Goal: Check status: Check status

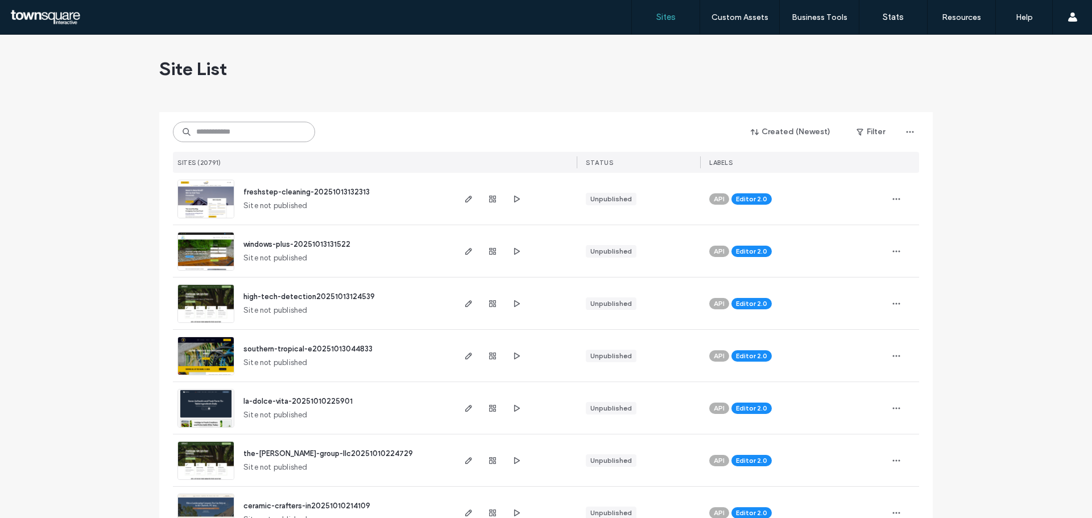
click at [229, 128] on input at bounding box center [244, 132] width 142 height 20
paste input "**********"
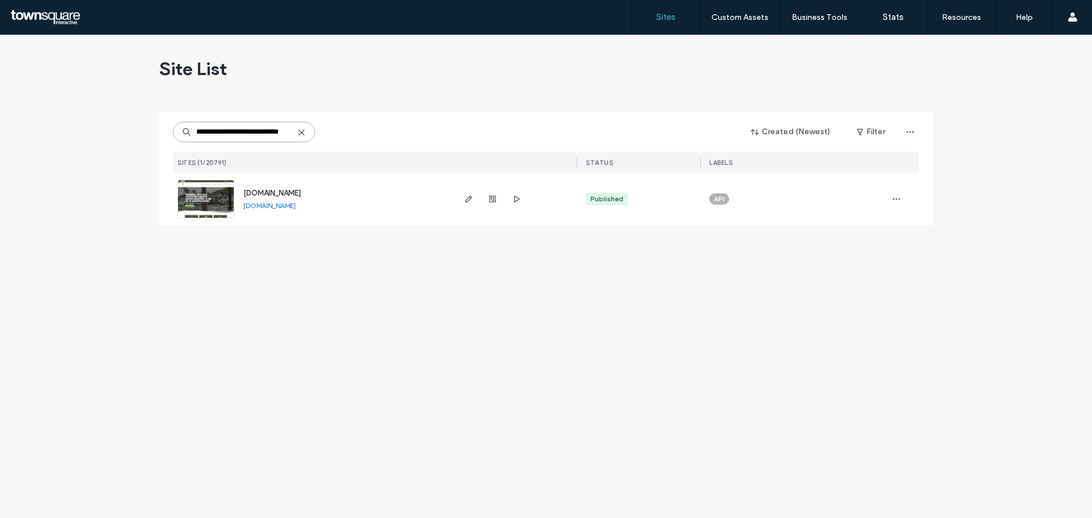
type input "**********"
click at [259, 190] on span "[DOMAIN_NAME]" at bounding box center [271, 193] width 57 height 9
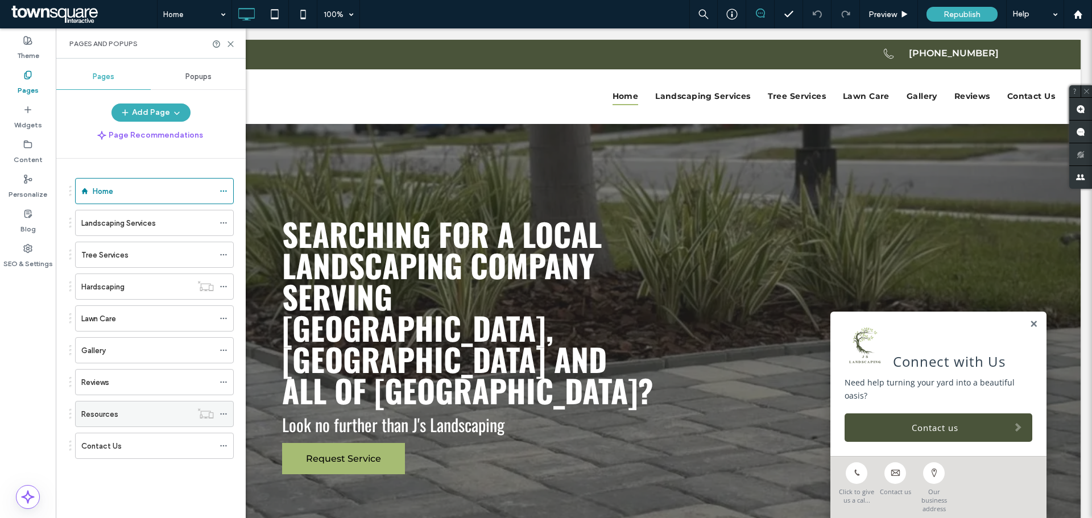
click at [223, 415] on icon at bounding box center [223, 414] width 8 height 8
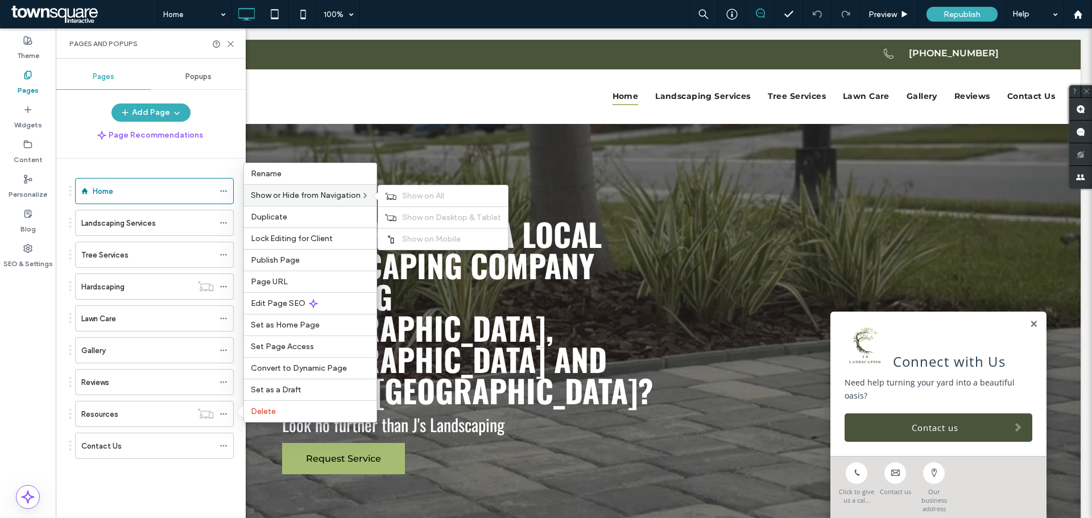
click at [288, 192] on span "Show or Hide from Navigation" at bounding box center [306, 195] width 110 height 10
click at [434, 192] on span "Show on All" at bounding box center [423, 196] width 42 height 10
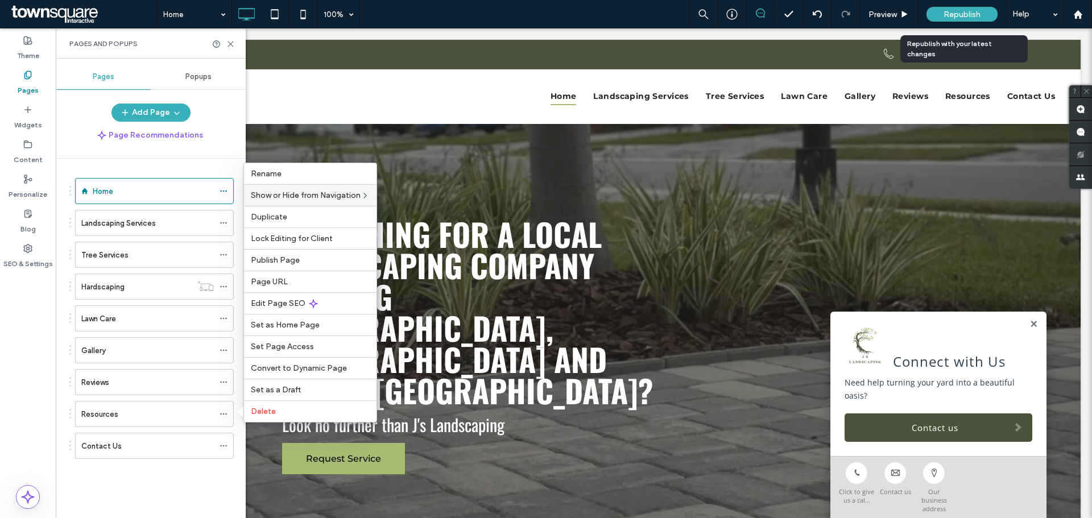
click at [962, 7] on div "Republish" at bounding box center [961, 14] width 71 height 15
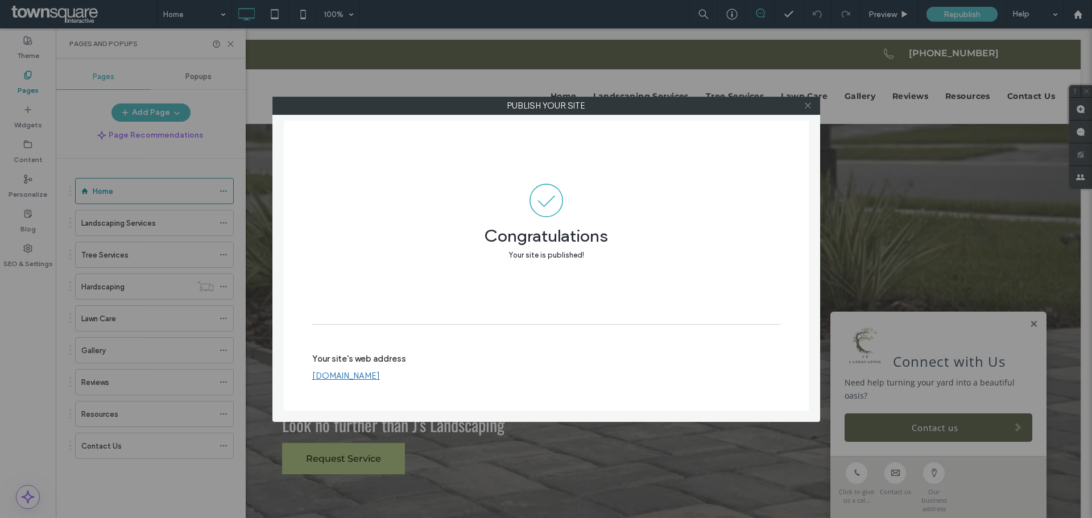
click at [805, 103] on icon at bounding box center [807, 105] width 9 height 9
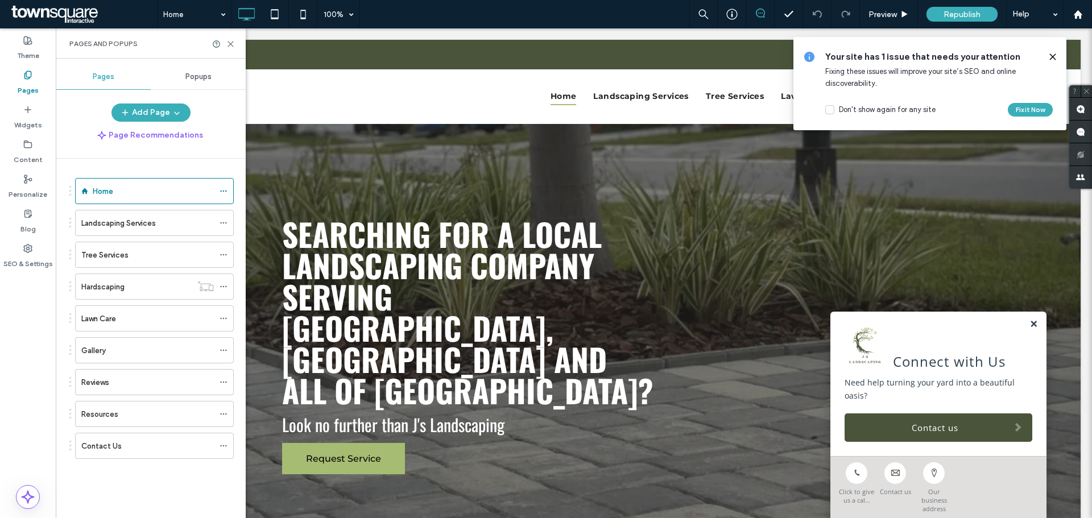
click at [1029, 329] on link at bounding box center [1033, 325] width 9 height 10
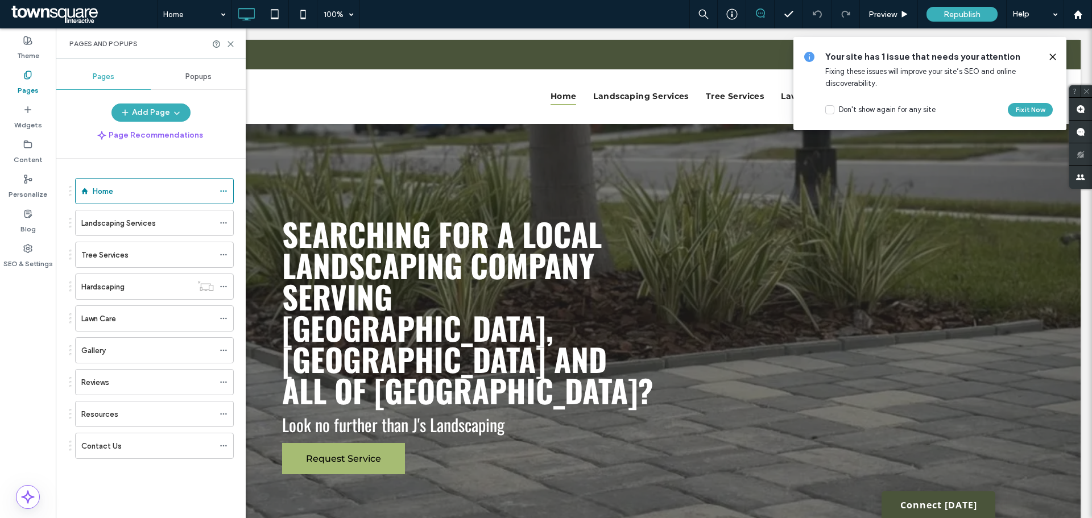
drag, startPoint x: 1055, startPoint y: 57, endPoint x: 998, endPoint y: 28, distance: 63.1
click at [1055, 57] on icon at bounding box center [1052, 56] width 9 height 9
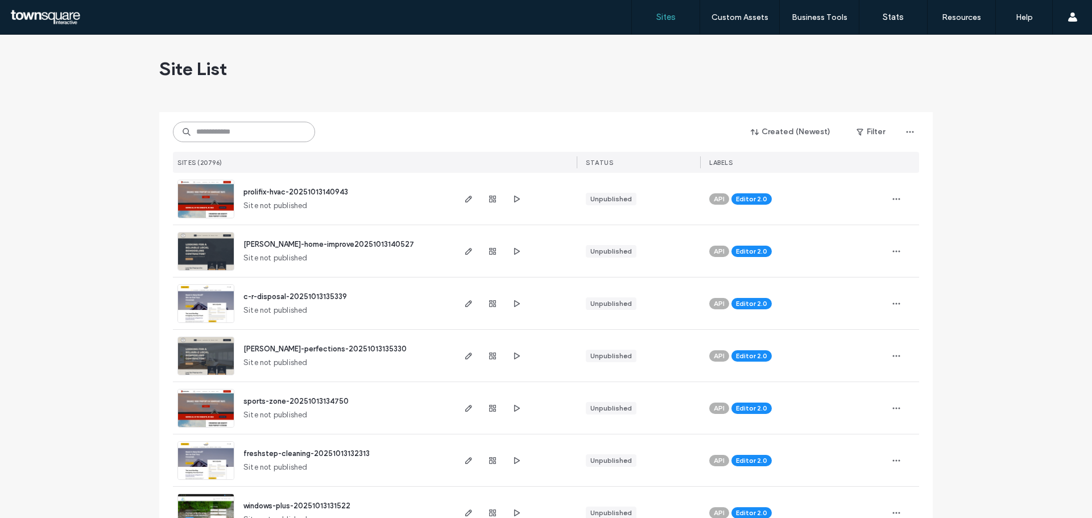
click at [238, 129] on input at bounding box center [244, 132] width 142 height 20
paste input "**********"
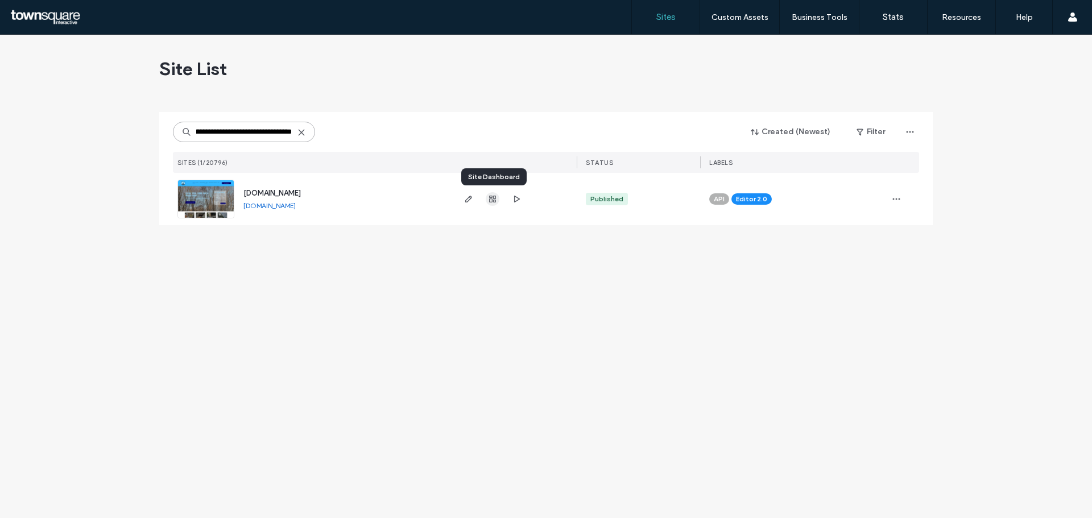
type input "**********"
click at [492, 202] on icon "button" at bounding box center [492, 198] width 9 height 9
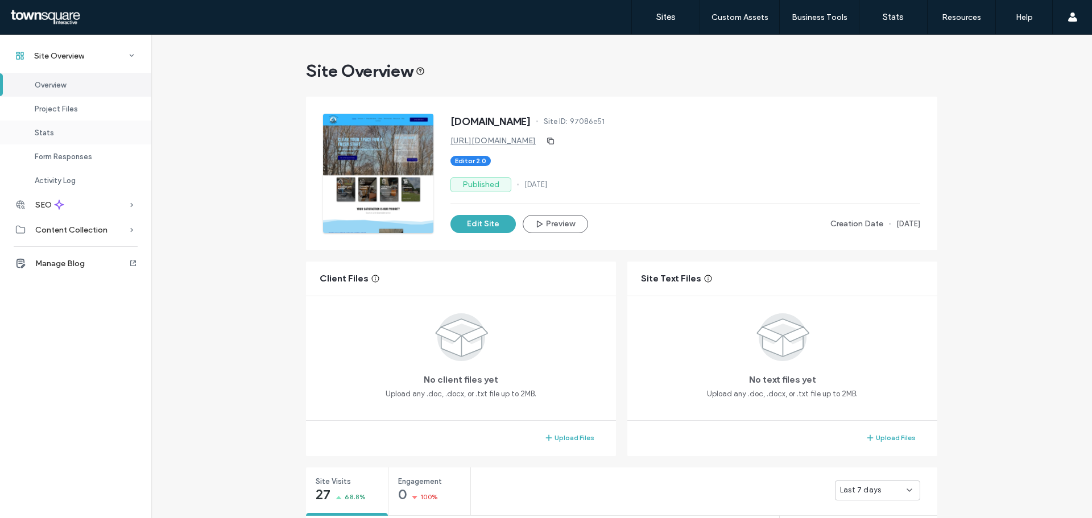
drag, startPoint x: 44, startPoint y: 131, endPoint x: 72, endPoint y: 131, distance: 27.3
click at [45, 131] on span "Stats" at bounding box center [44, 132] width 19 height 9
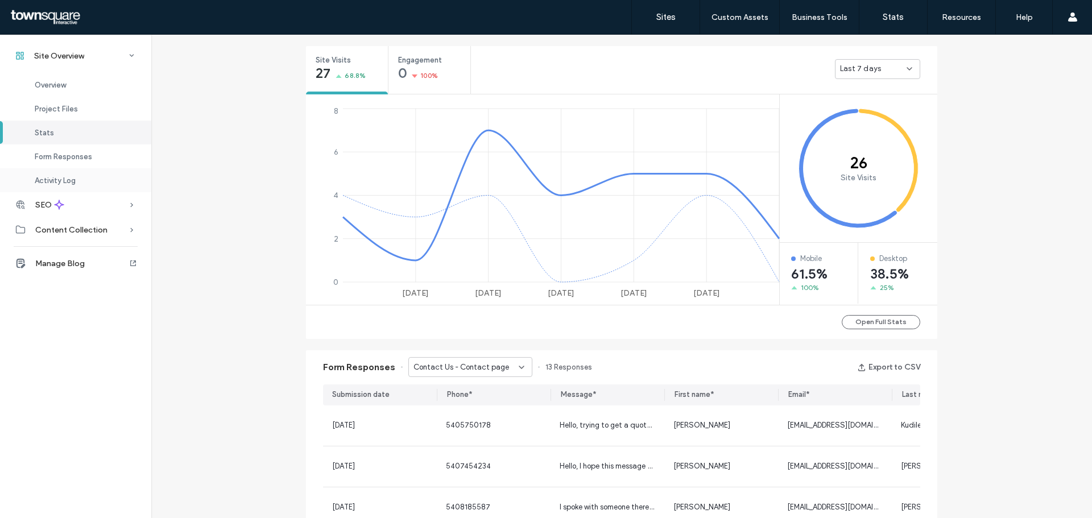
scroll to position [428, 0]
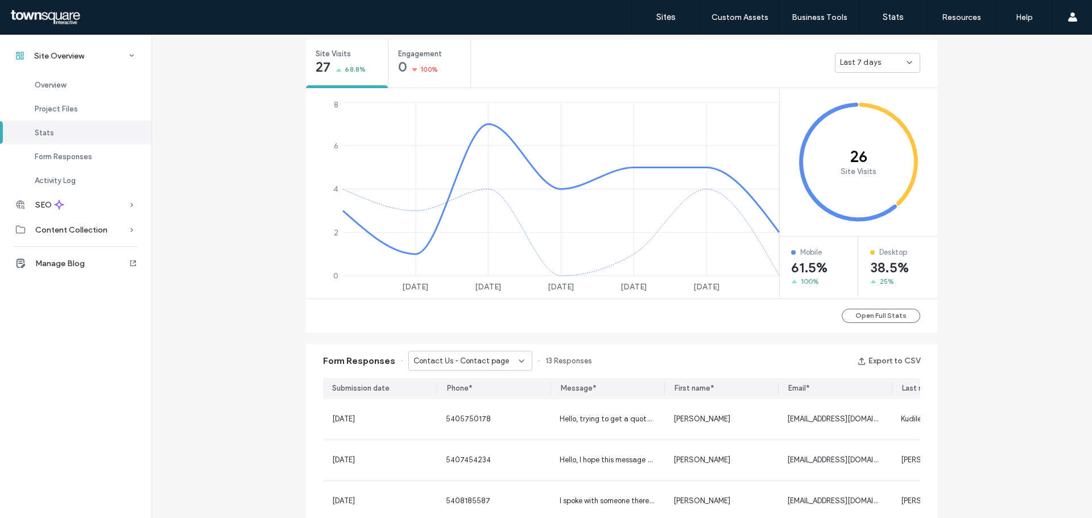
click at [882, 64] on div "Last 7 days" at bounding box center [873, 62] width 67 height 11
click at [867, 127] on span "Last 30 days" at bounding box center [858, 122] width 45 height 11
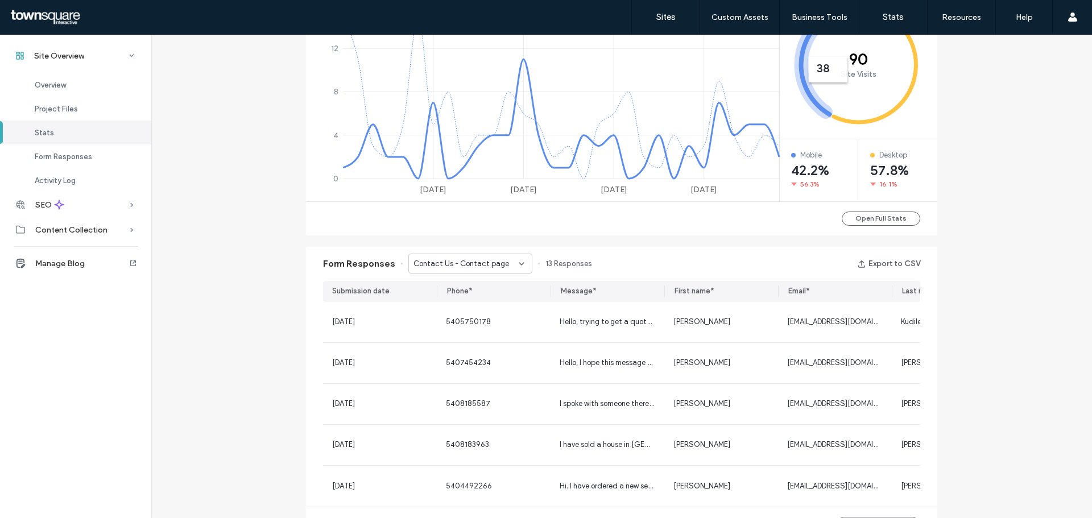
scroll to position [541, 0]
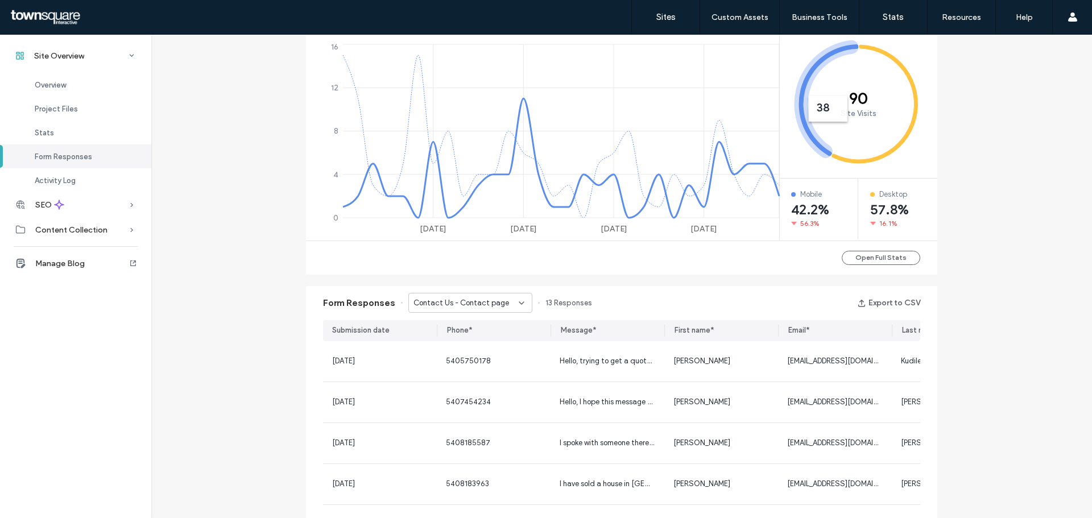
scroll to position [484, 0]
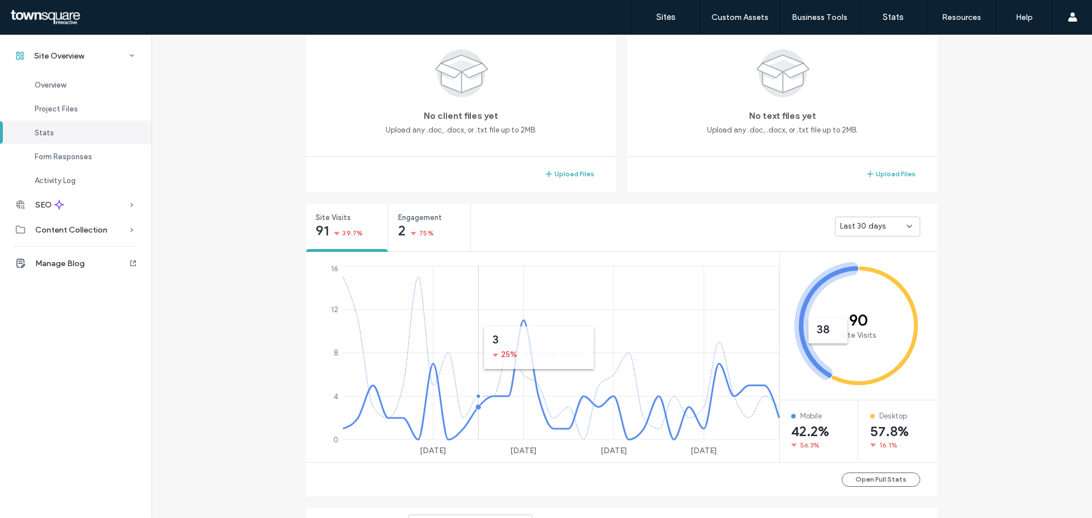
scroll to position [257, 0]
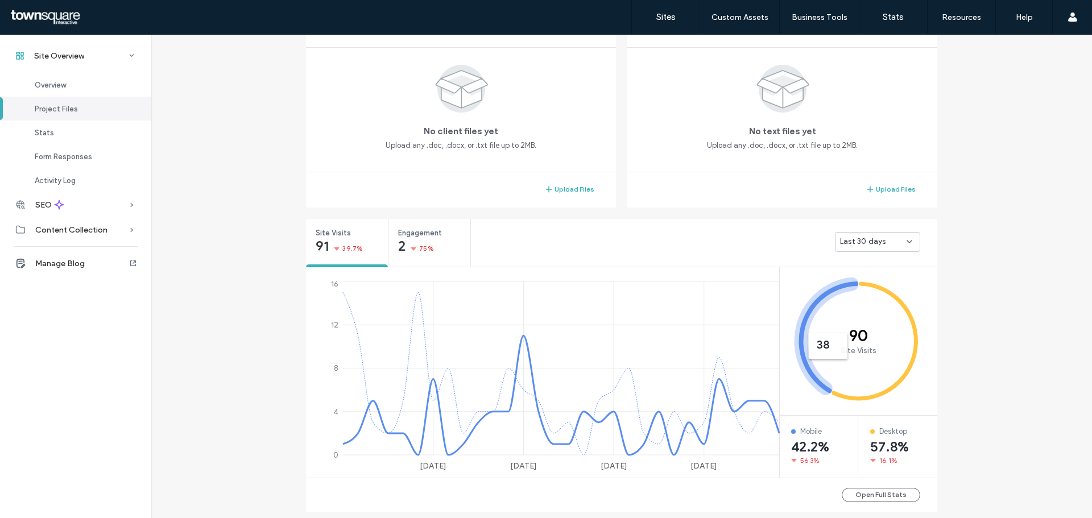
scroll to position [314, 0]
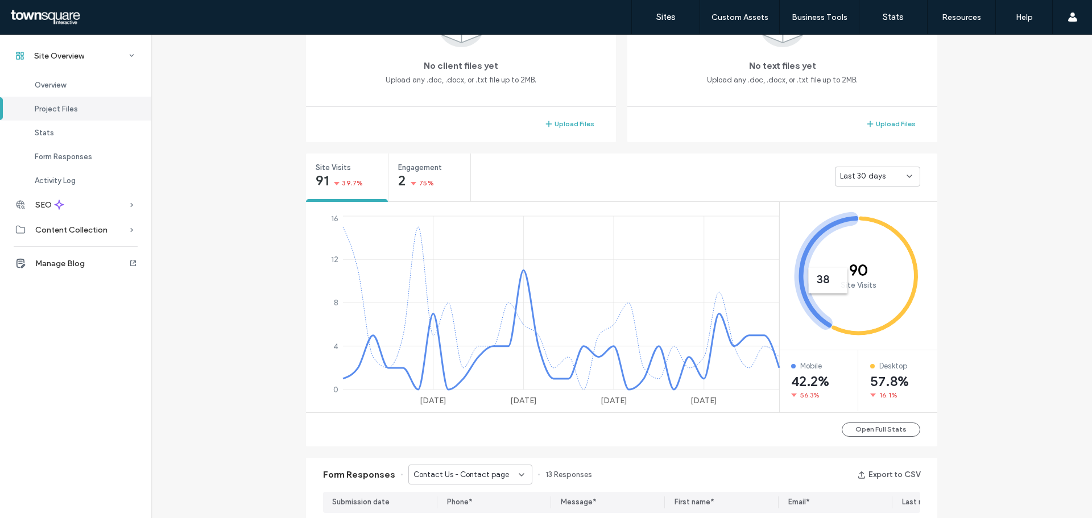
click at [1071, 256] on div "Site Overview www.junkboyzservices.com Site ID: 97086e51 https://www.junkboyzse…" at bounding box center [621, 403] width 940 height 1365
click at [843, 261] on icon "90 Site Visits" at bounding box center [858, 276] width 159 height 148
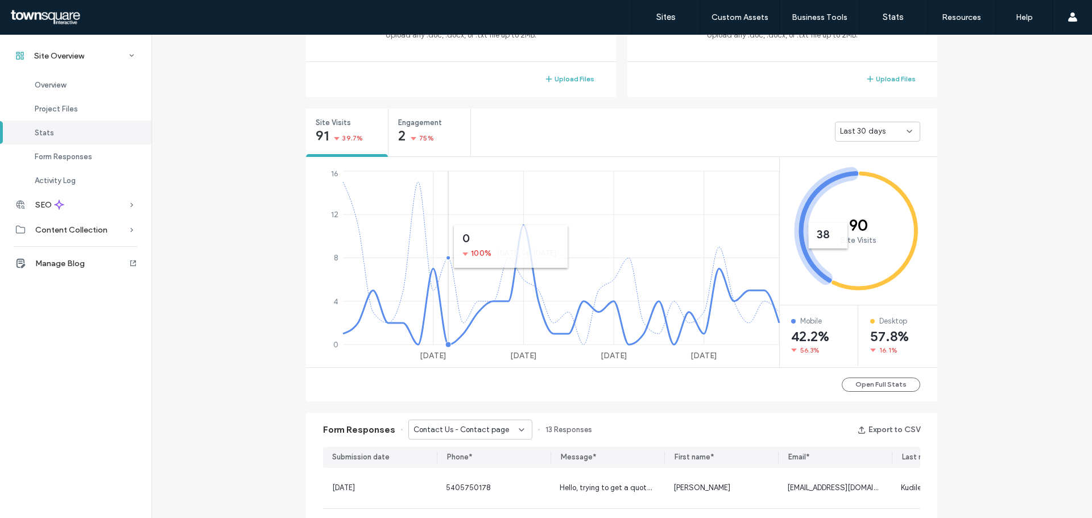
scroll to position [371, 0]
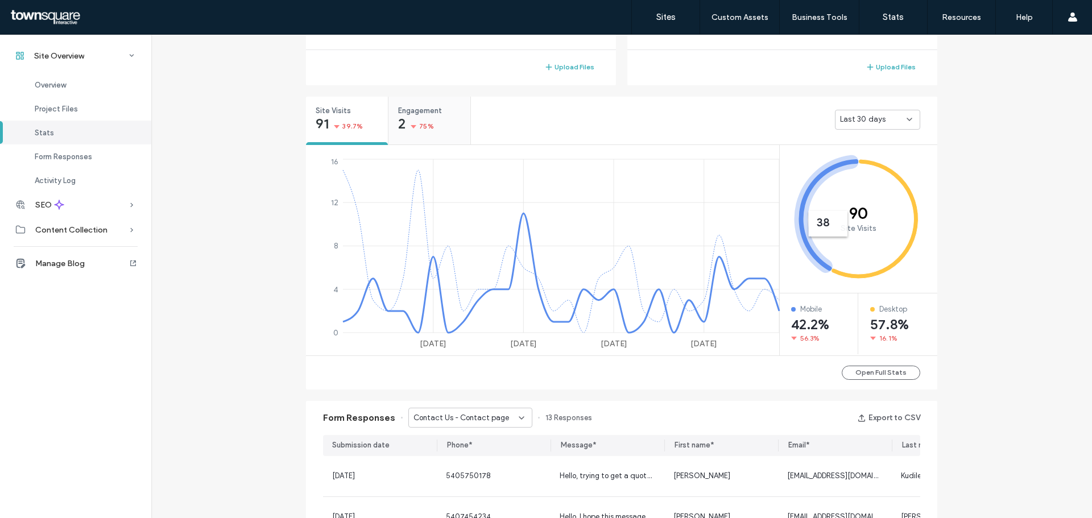
click at [406, 120] on div "2 75%" at bounding box center [416, 125] width 36 height 14
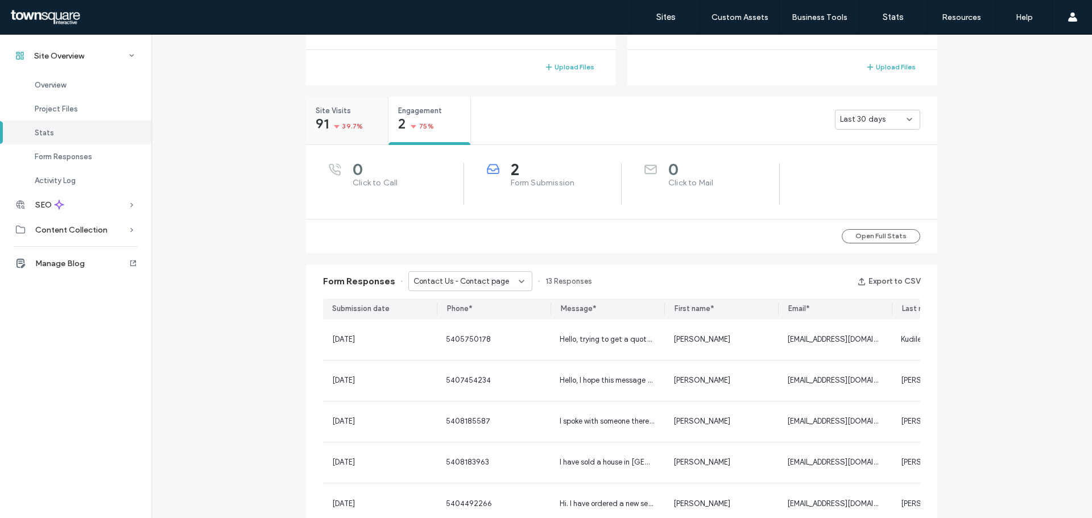
click at [342, 129] on span "39.7%" at bounding box center [352, 126] width 20 height 11
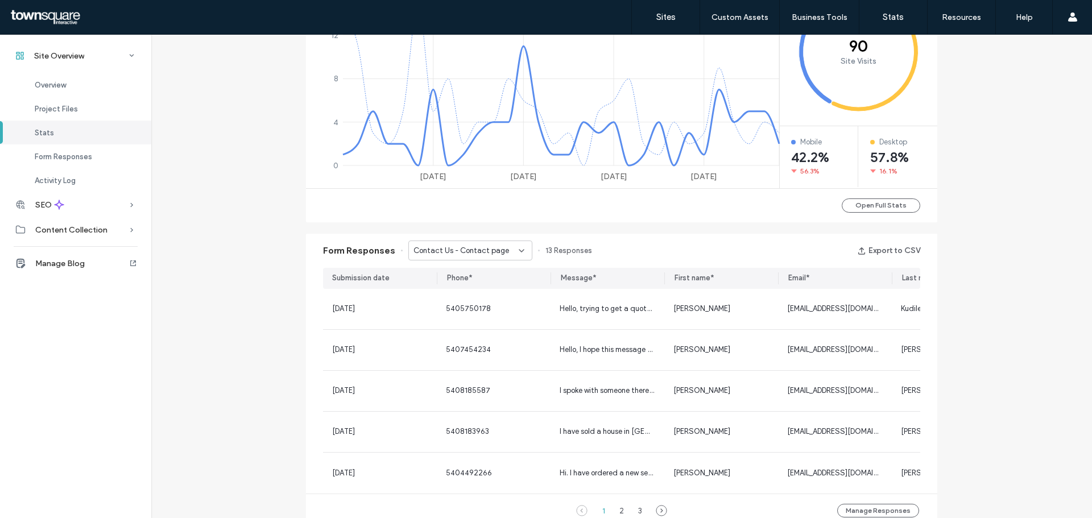
scroll to position [541, 0]
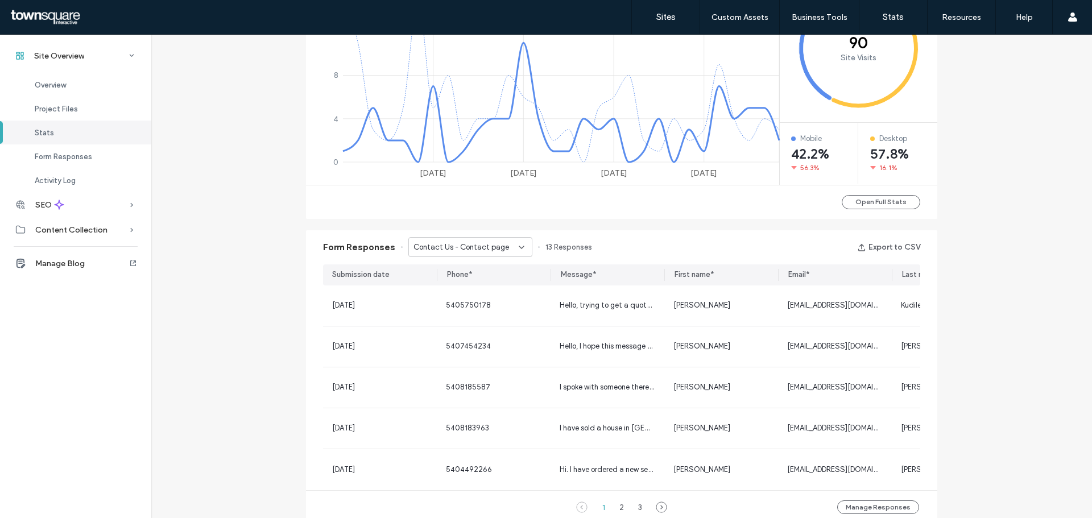
click at [873, 59] on icon "90 Site Visits" at bounding box center [858, 48] width 159 height 148
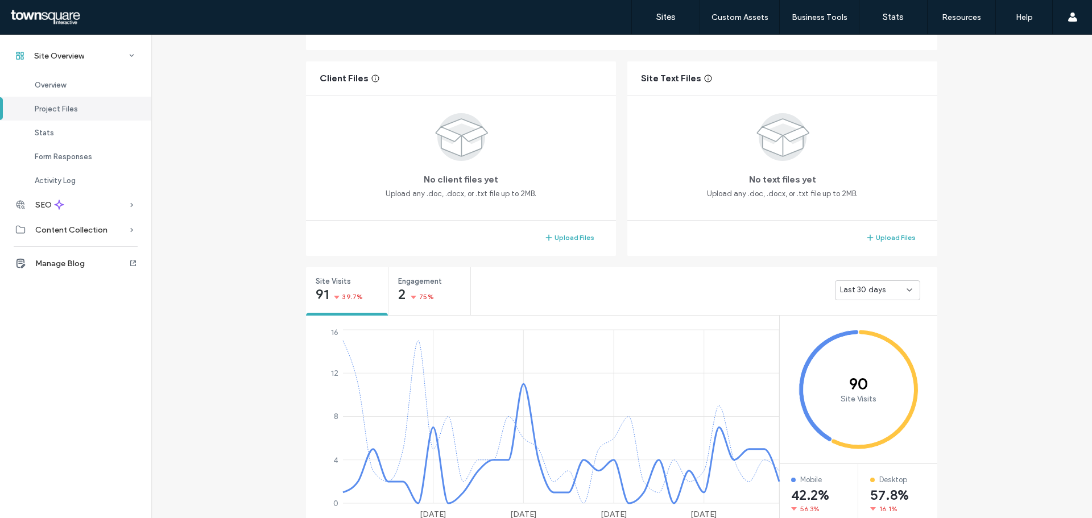
scroll to position [27, 0]
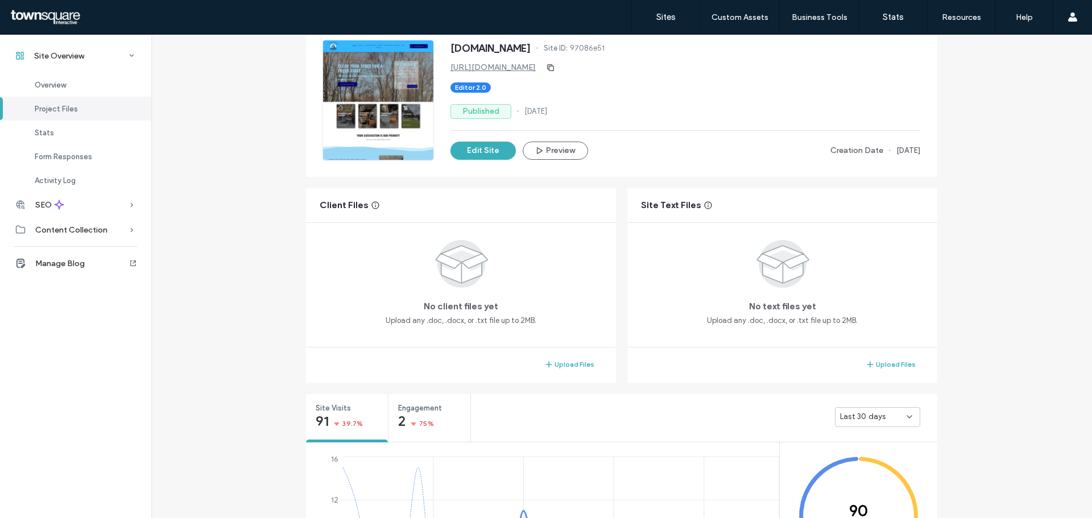
scroll to position [284, 0]
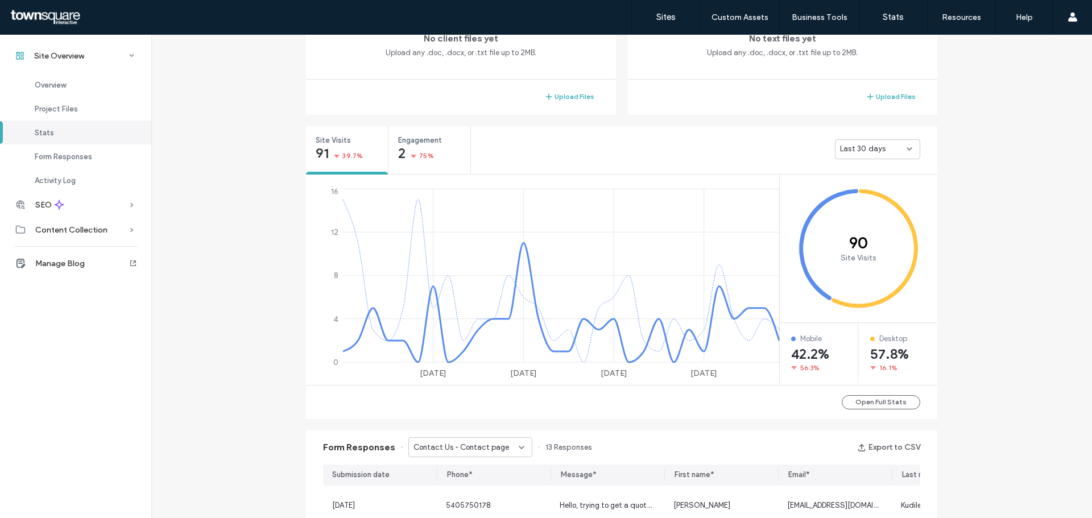
scroll to position [398, 0]
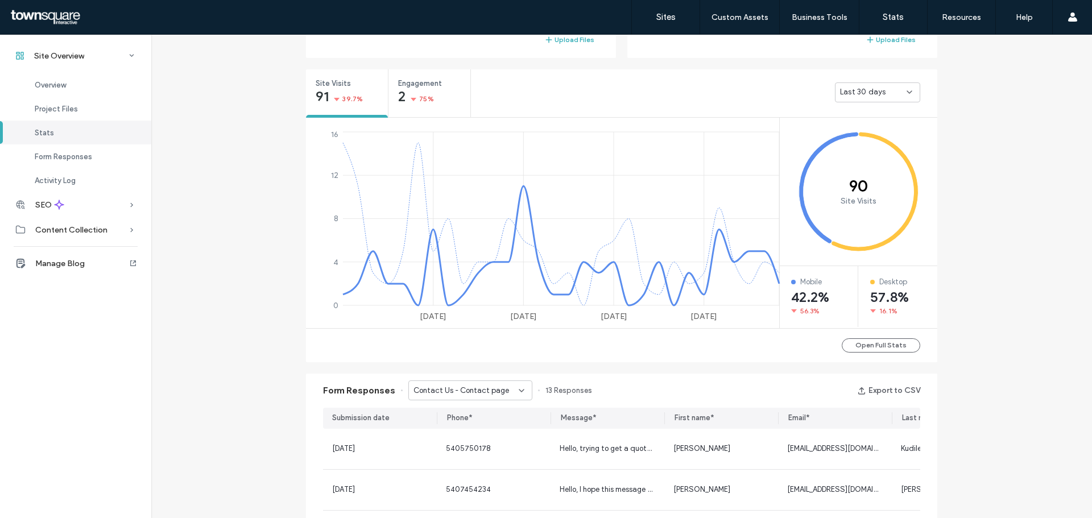
click at [869, 101] on div "Last 30 days" at bounding box center [877, 92] width 85 height 20
click at [848, 135] on span "Last 7 days" at bounding box center [856, 132] width 41 height 11
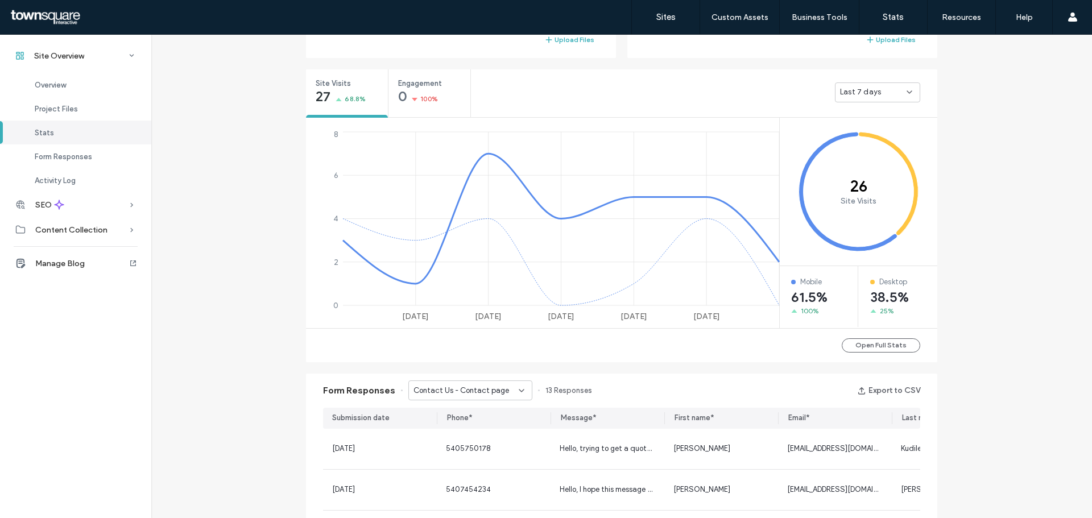
click at [870, 101] on div "Last 7 days" at bounding box center [877, 92] width 85 height 20
click at [857, 111] on span "Yesterday" at bounding box center [847, 112] width 23 height 11
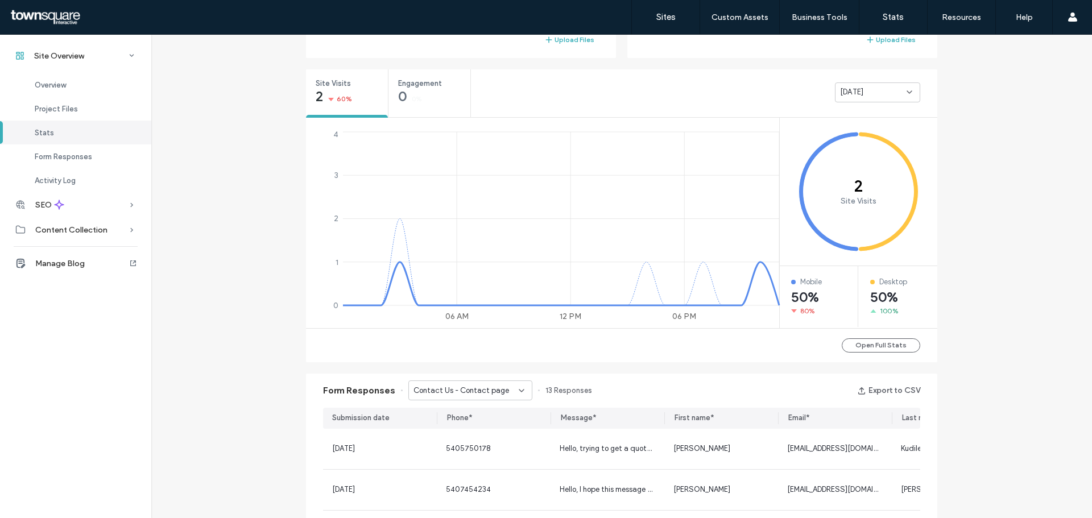
click at [873, 96] on div "Yesterday" at bounding box center [873, 91] width 67 height 11
click at [840, 150] on span "Last 30 days" at bounding box center [858, 152] width 45 height 11
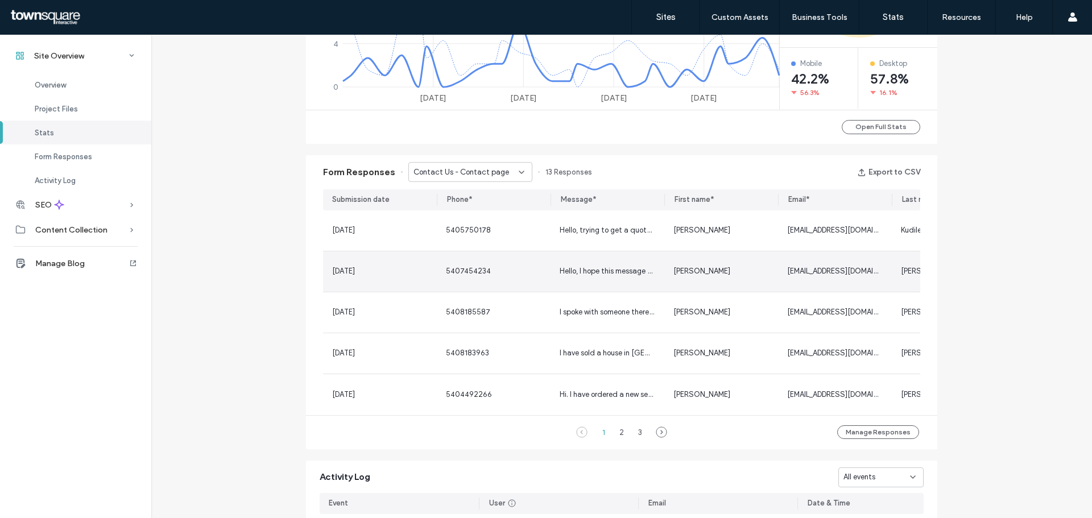
scroll to position [682, 0]
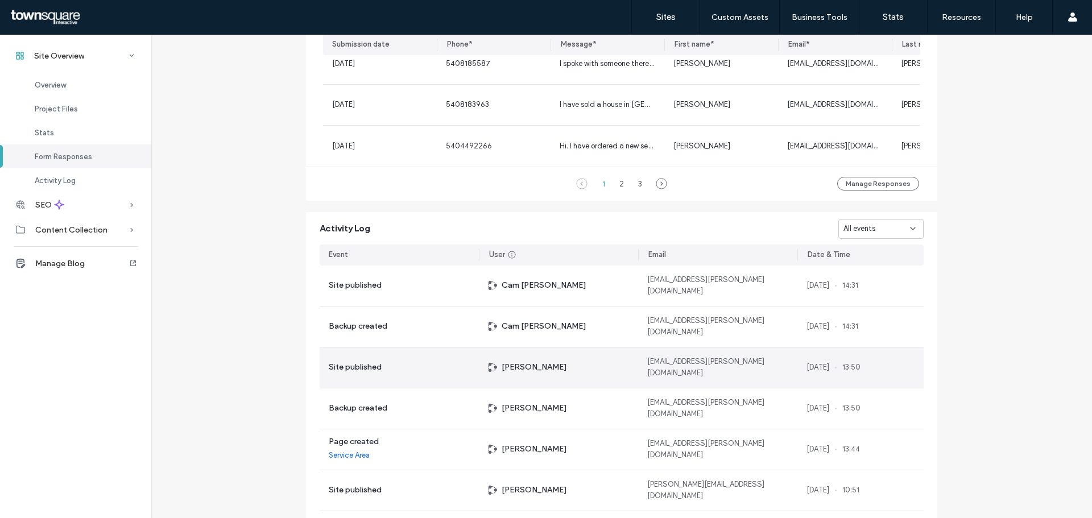
scroll to position [910, 0]
